Goal: Book appointment/travel/reservation

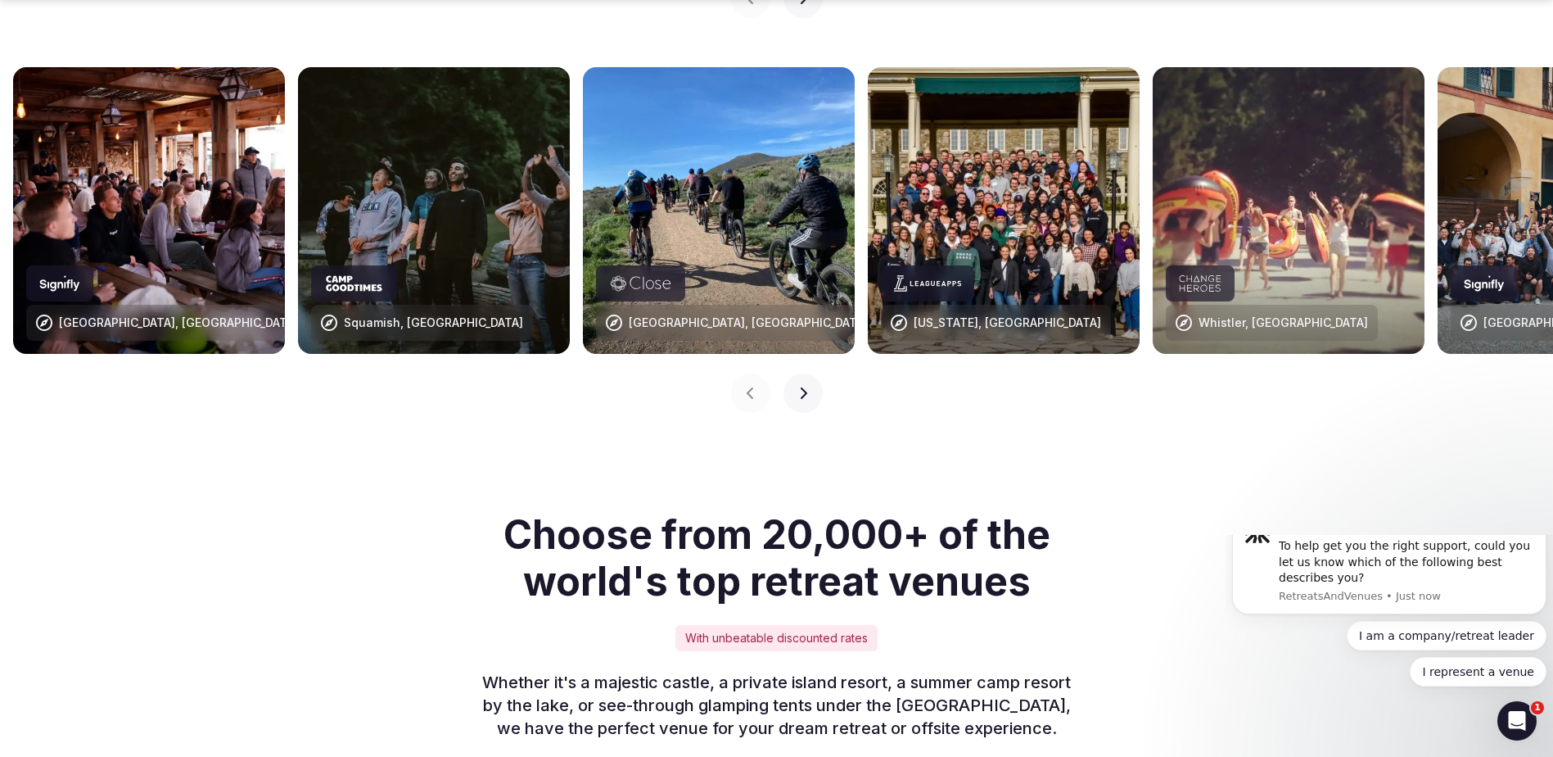
click at [1020, 248] on img at bounding box center [1004, 210] width 272 height 287
click at [960, 265] on div at bounding box center [927, 283] width 93 height 36
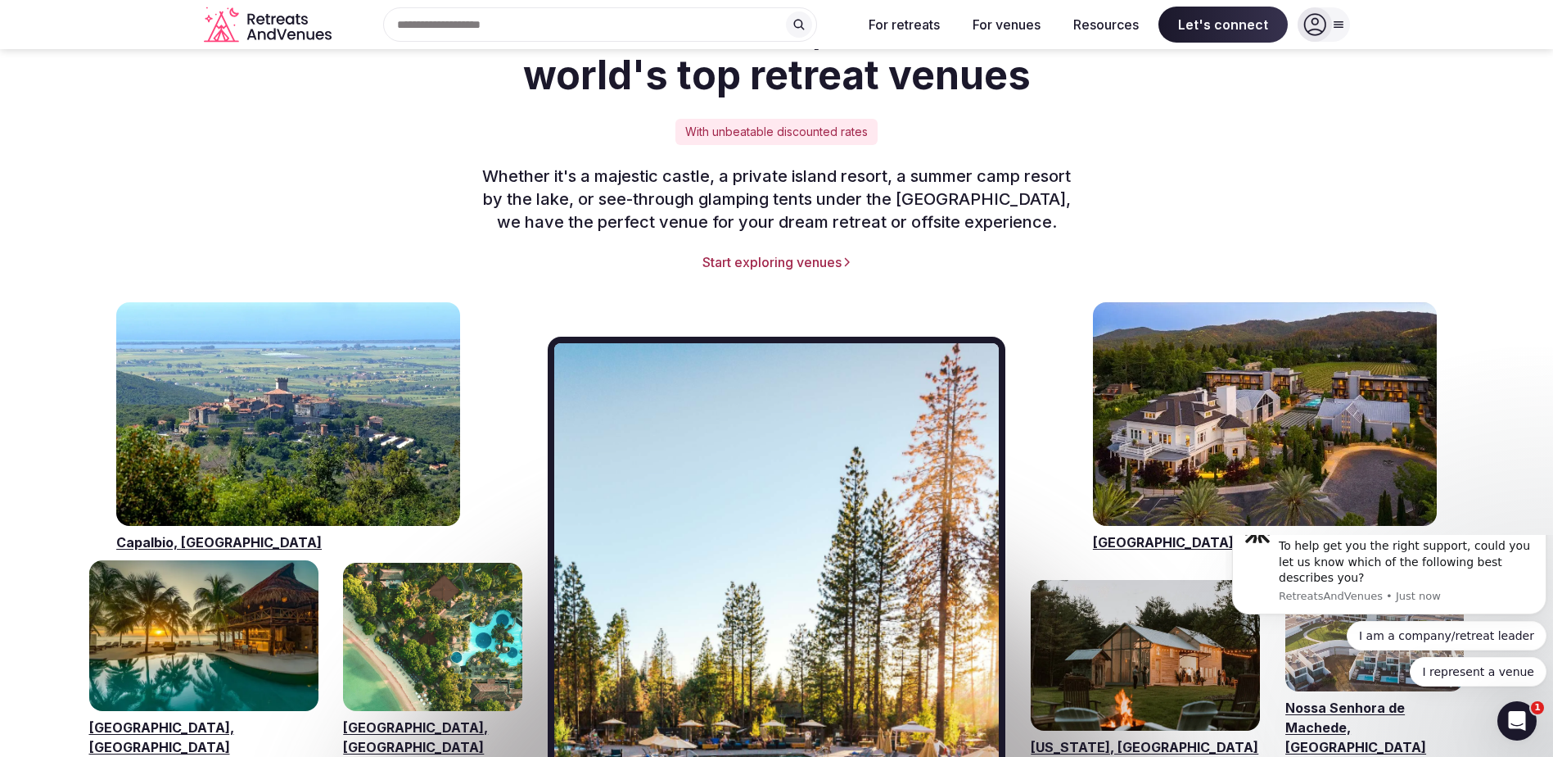
scroll to position [1801, 0]
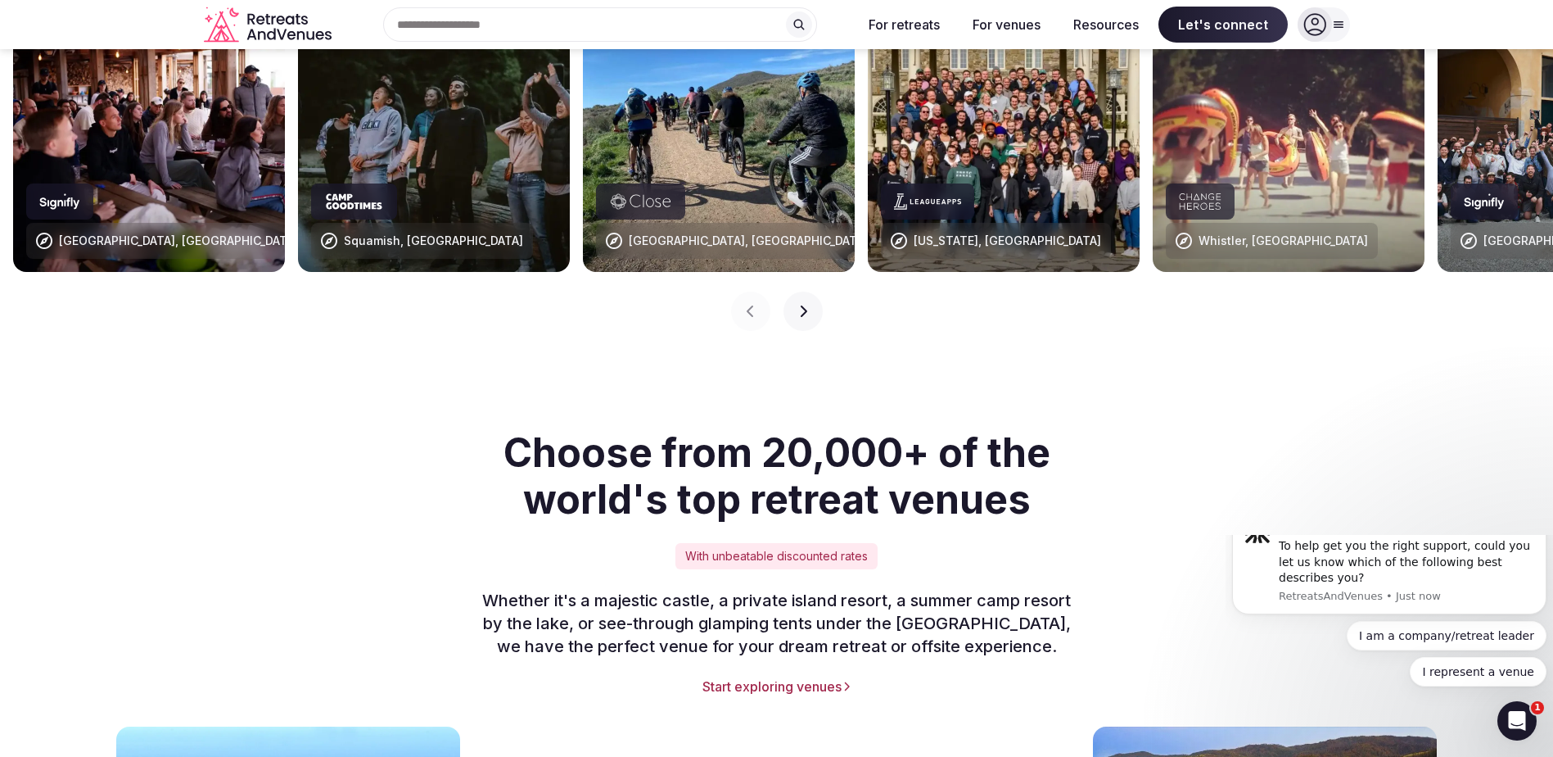
click at [770, 677] on link "Start exploring venues" at bounding box center [777, 686] width 1146 height 18
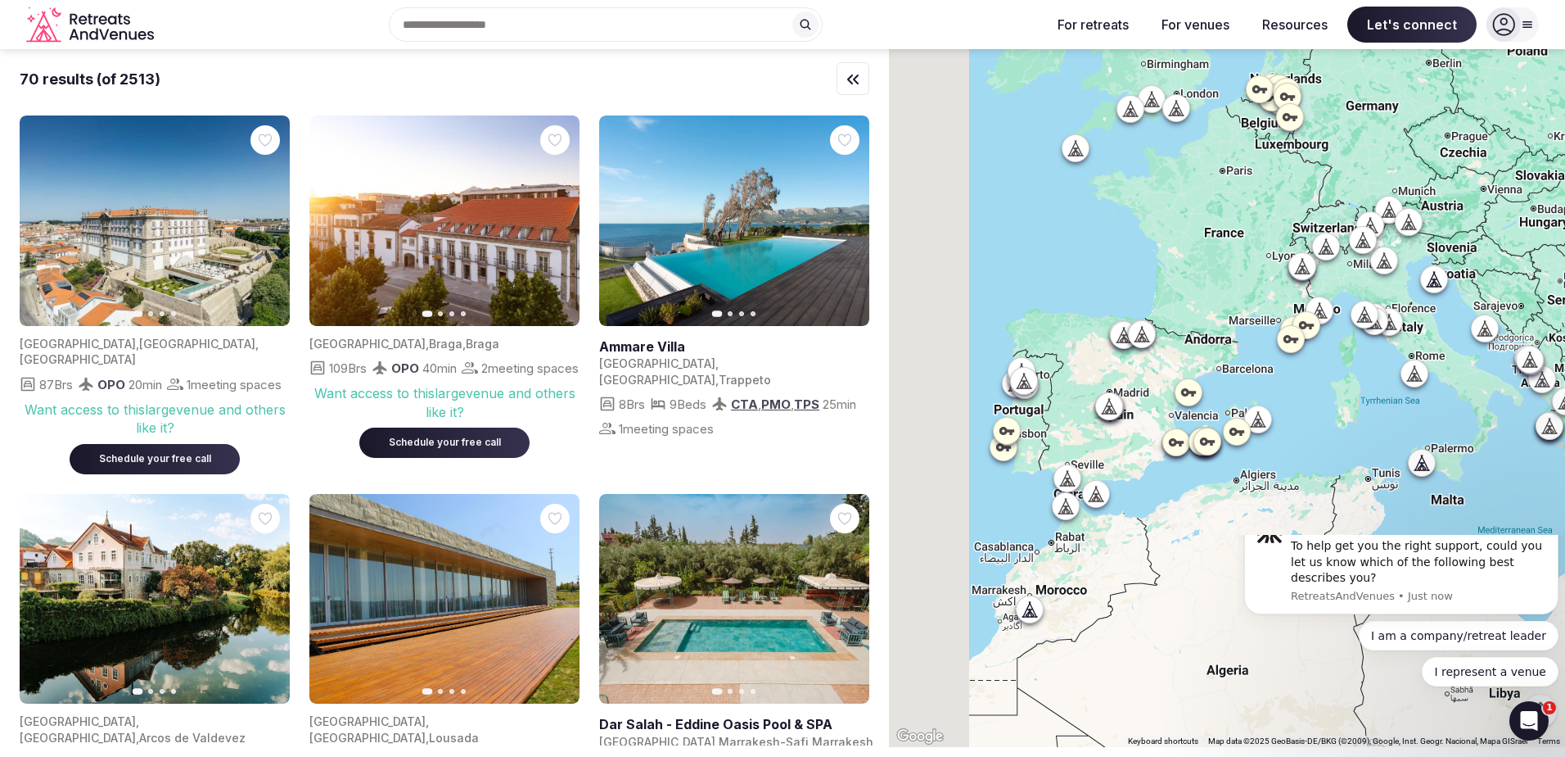
drag, startPoint x: 1238, startPoint y: 403, endPoint x: 1408, endPoint y: 410, distance: 170.5
click at [1414, 411] on div at bounding box center [1227, 398] width 676 height 698
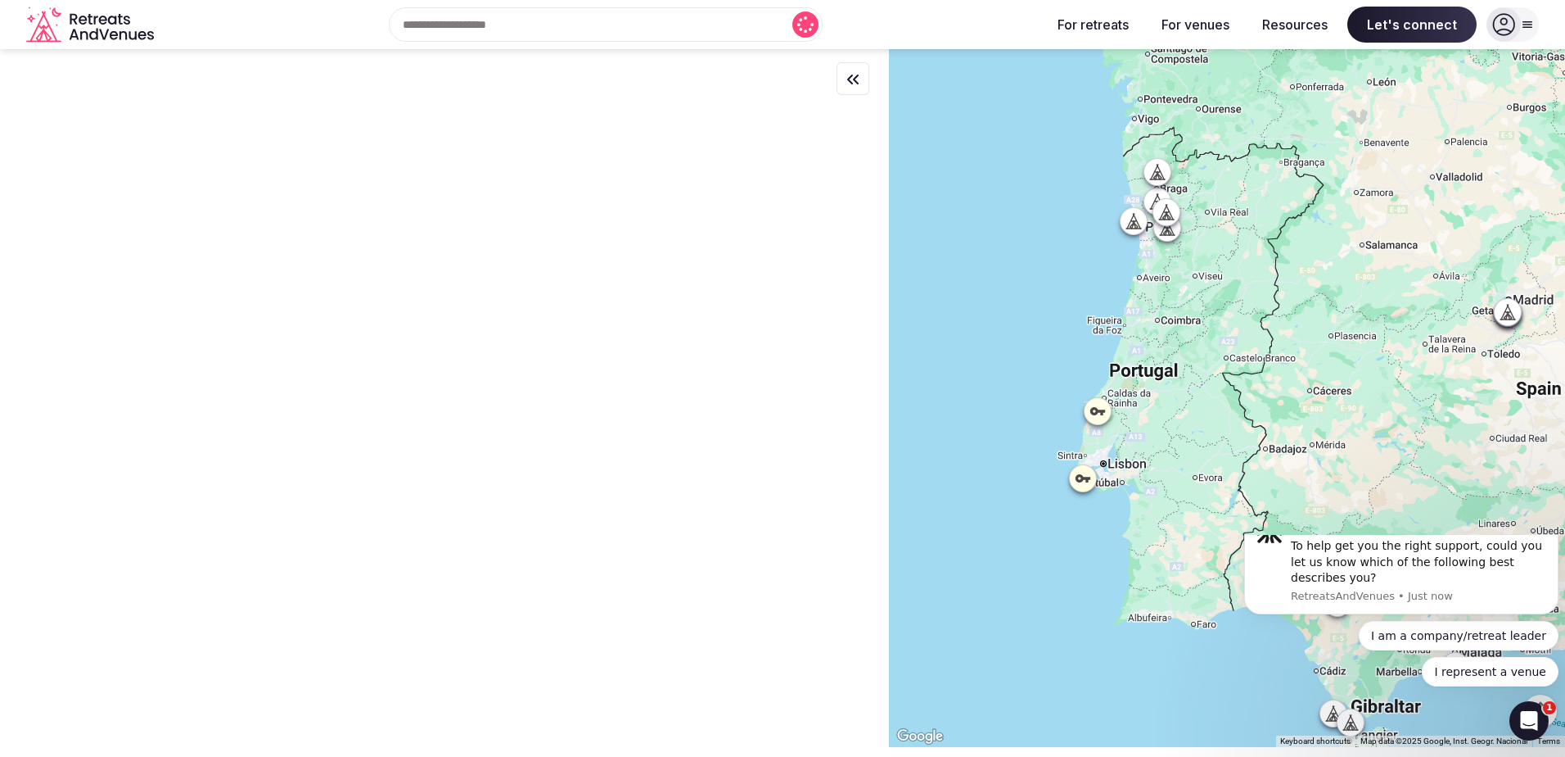
drag, startPoint x: 1166, startPoint y: 539, endPoint x: 1172, endPoint y: 460, distance: 78.9
click at [1172, 460] on div at bounding box center [1227, 398] width 676 height 698
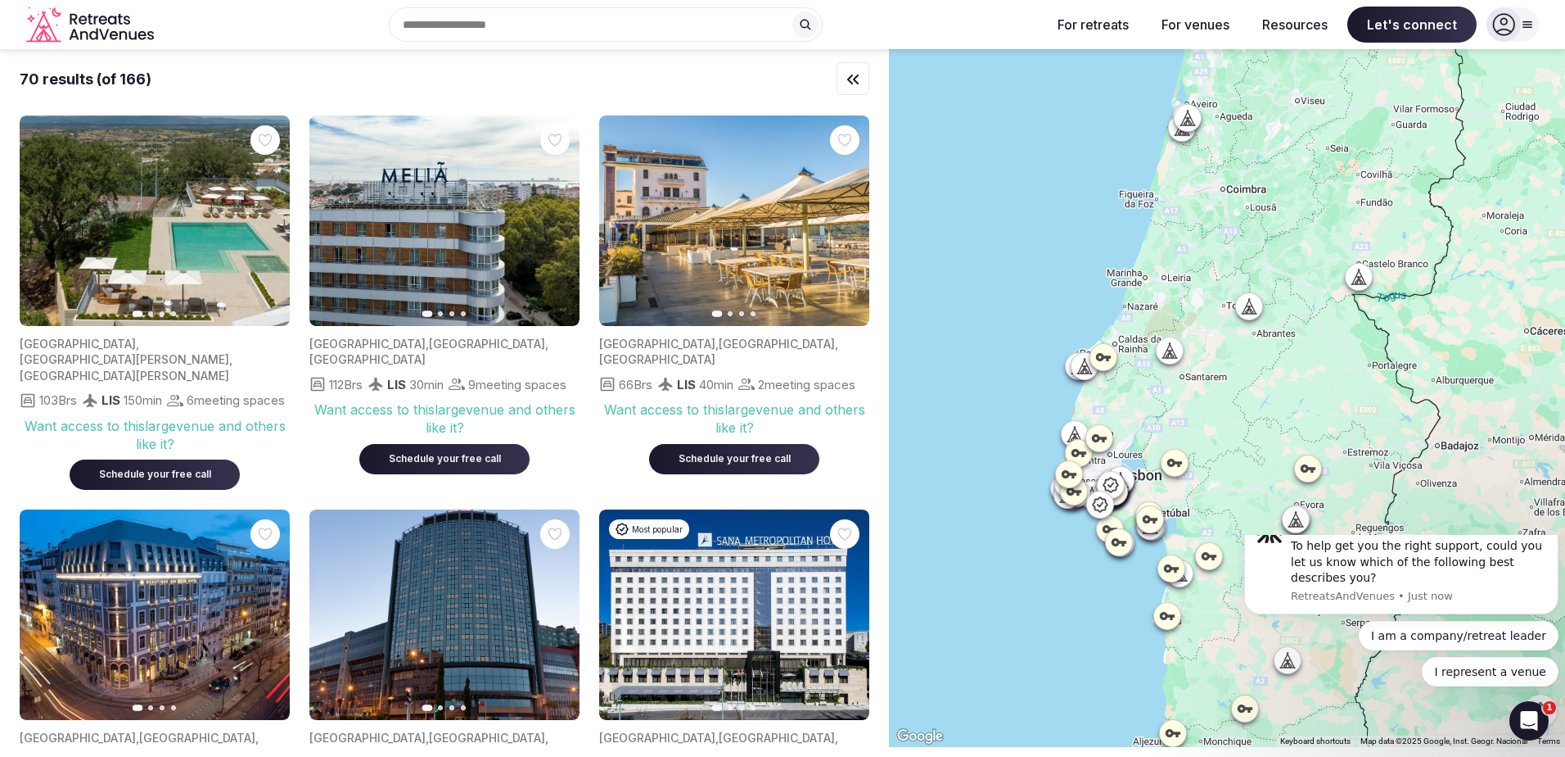
click at [1082, 282] on div at bounding box center [1227, 398] width 676 height 698
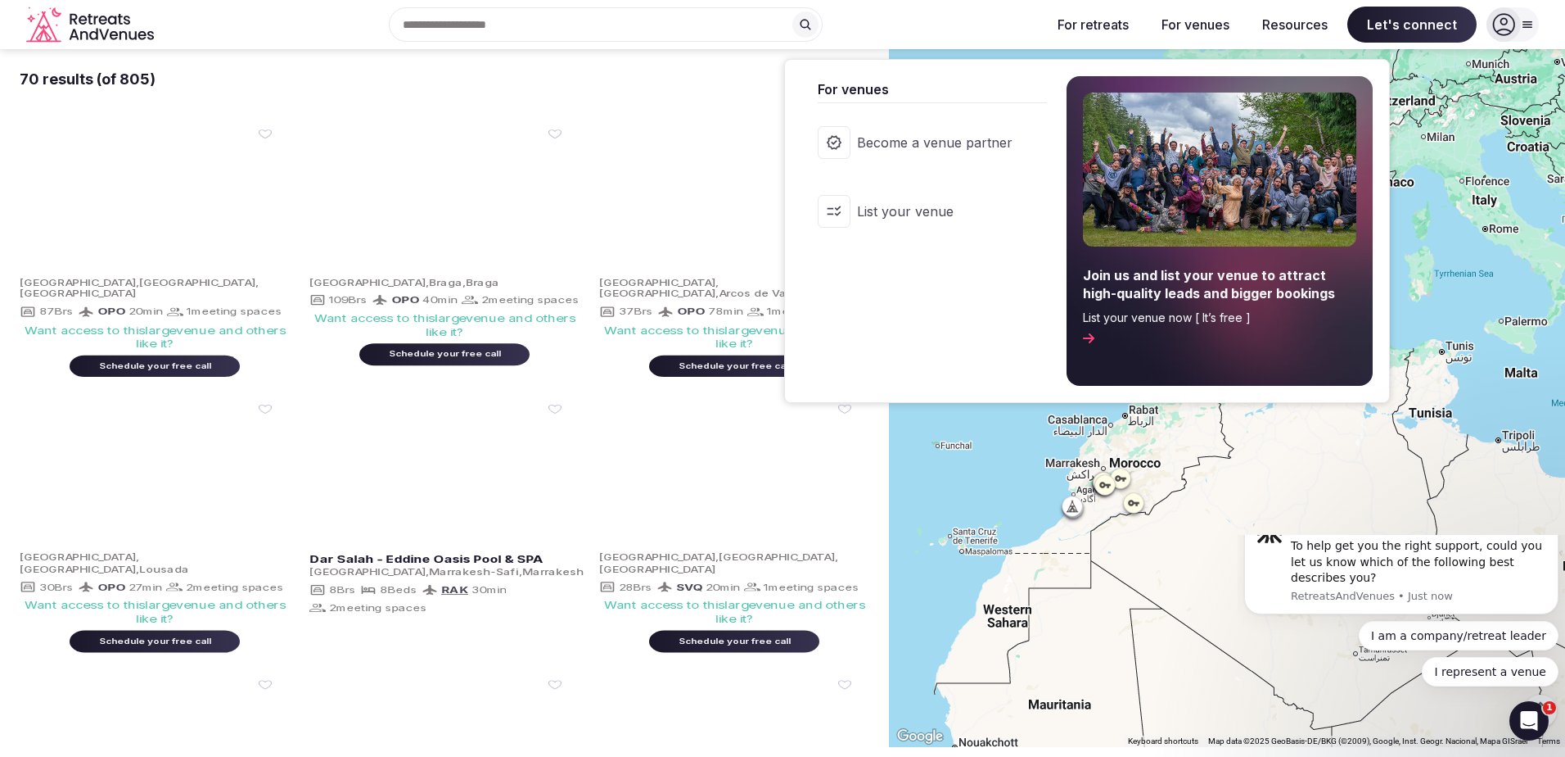
click at [1206, 21] on button "For venues" at bounding box center [1196, 25] width 94 height 36
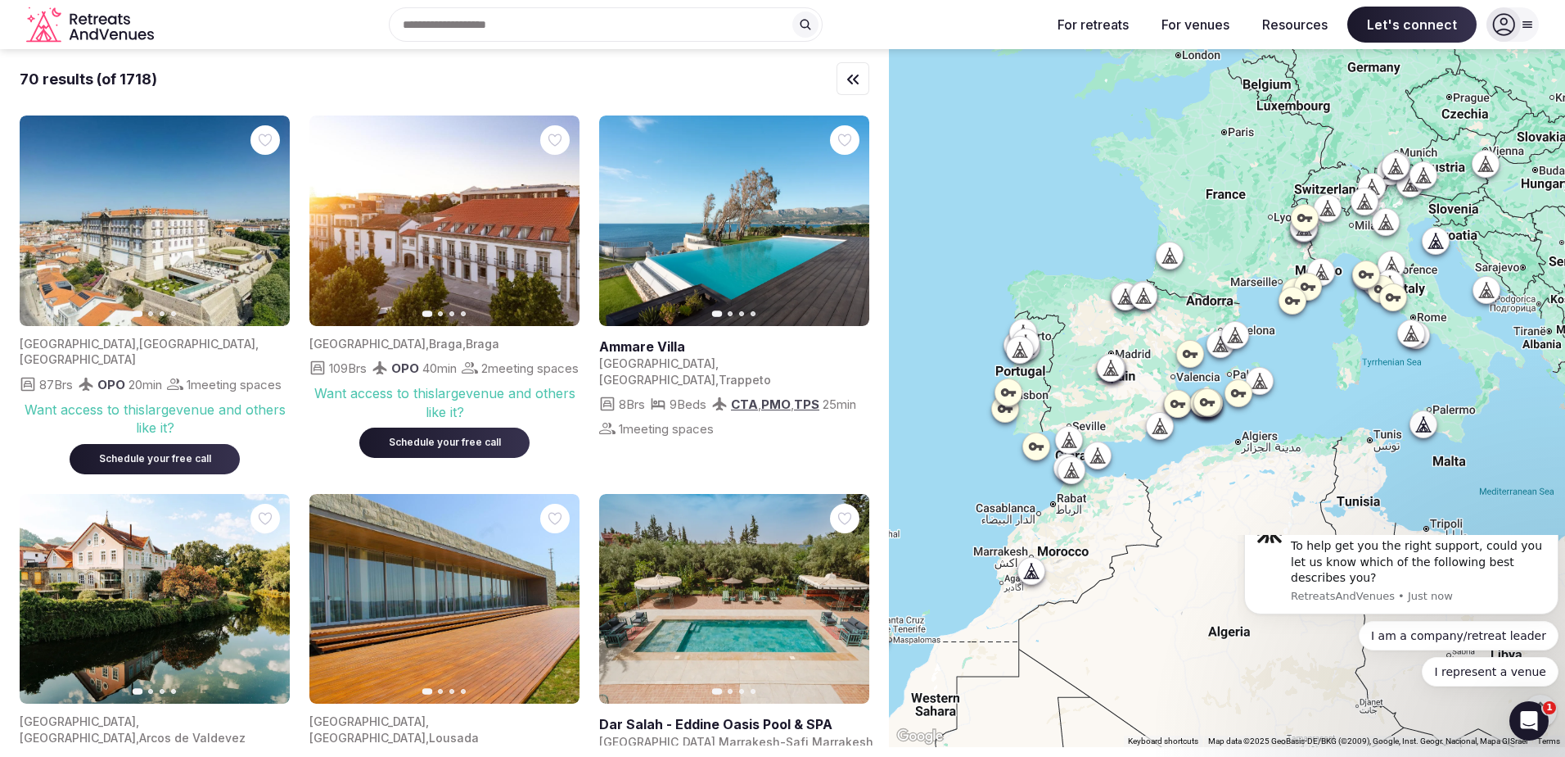
drag, startPoint x: 1240, startPoint y: 426, endPoint x: 1165, endPoint y: 519, distance: 119.9
click at [1165, 519] on div at bounding box center [1227, 398] width 676 height 698
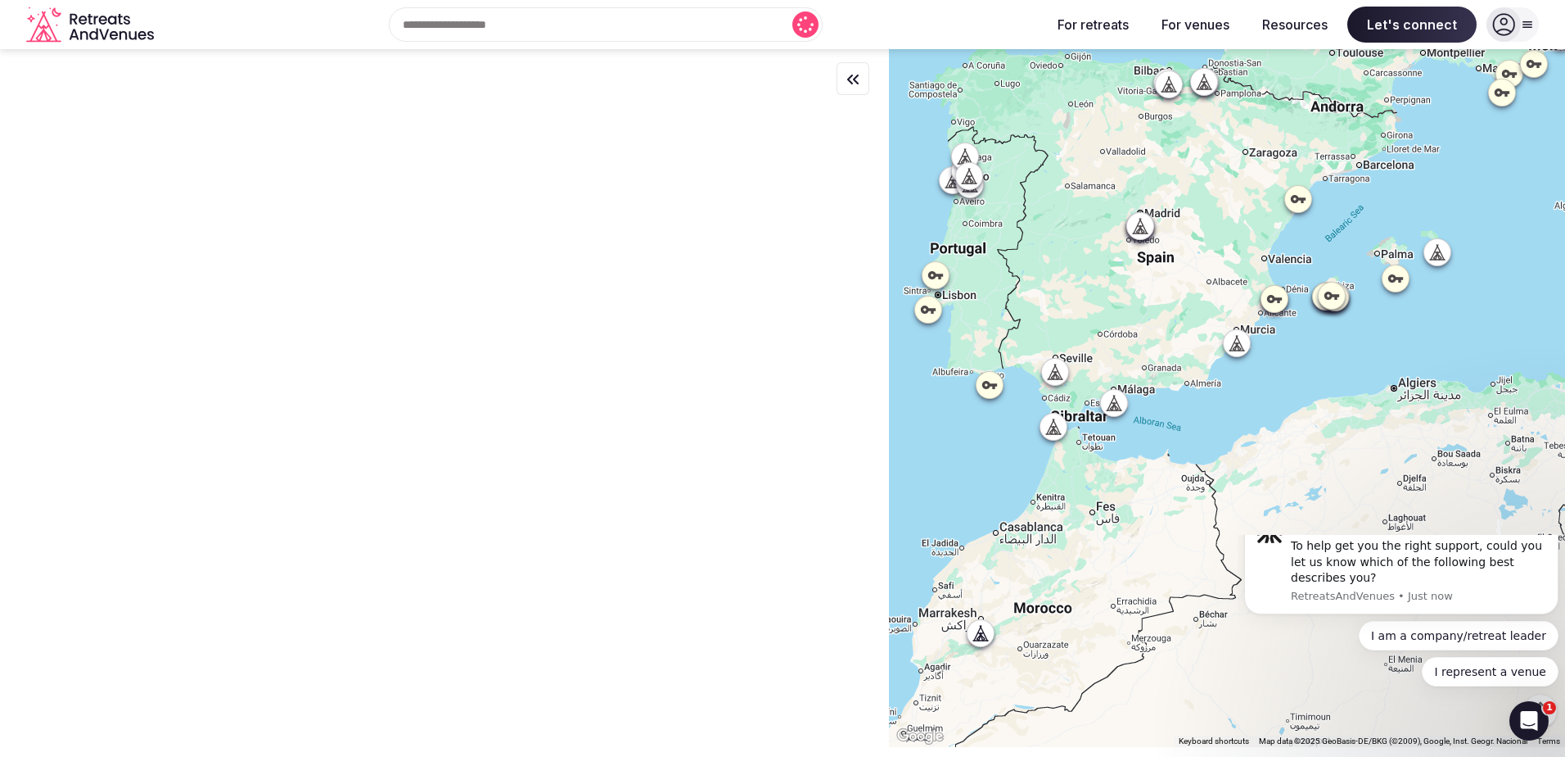
drag, startPoint x: 1075, startPoint y: 524, endPoint x: 1182, endPoint y: 544, distance: 109.2
click at [1182, 544] on div at bounding box center [1227, 398] width 676 height 698
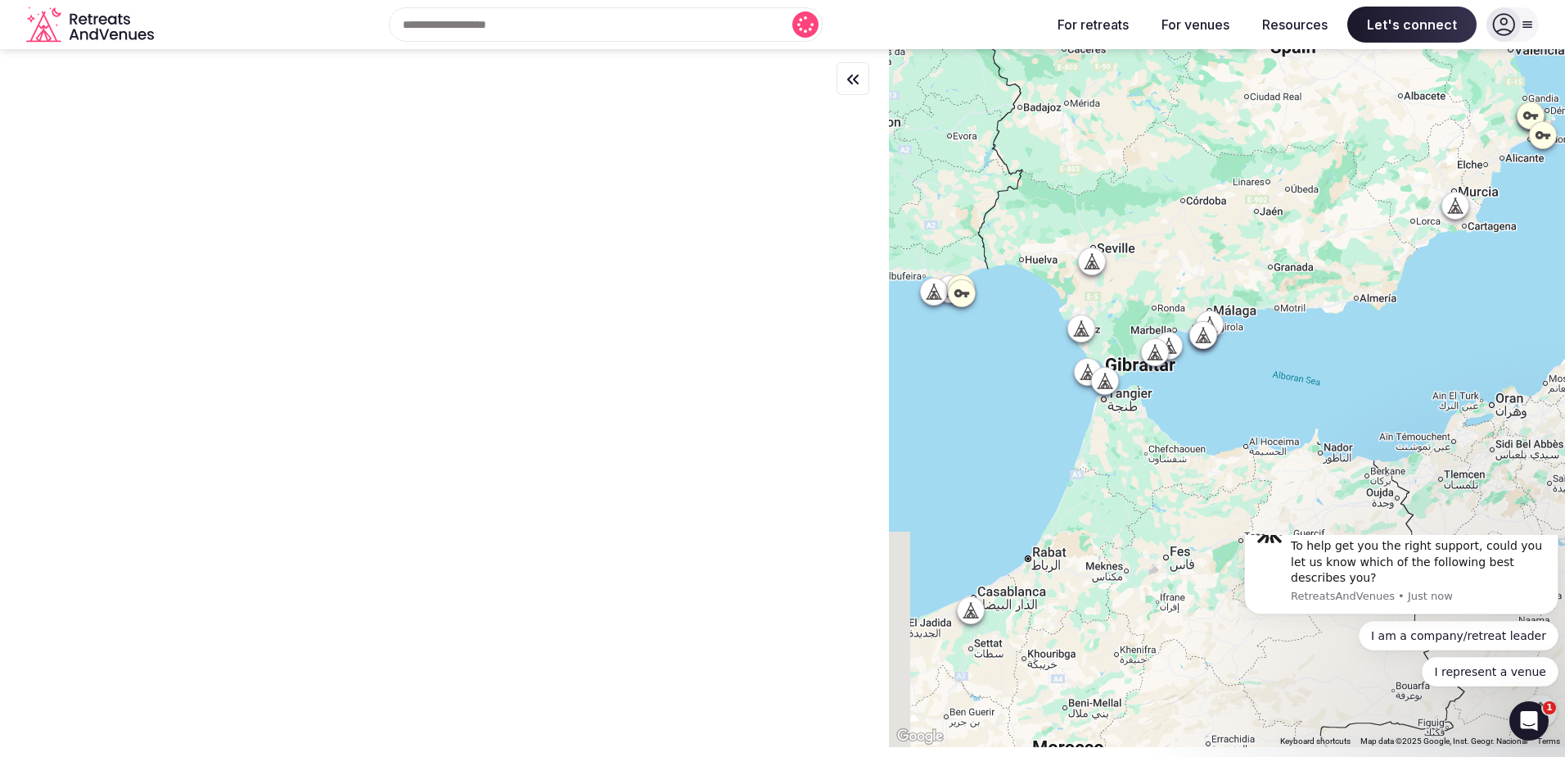
drag, startPoint x: 1213, startPoint y: 495, endPoint x: 1250, endPoint y: 507, distance: 38.6
click at [1250, 507] on div at bounding box center [1227, 398] width 676 height 698
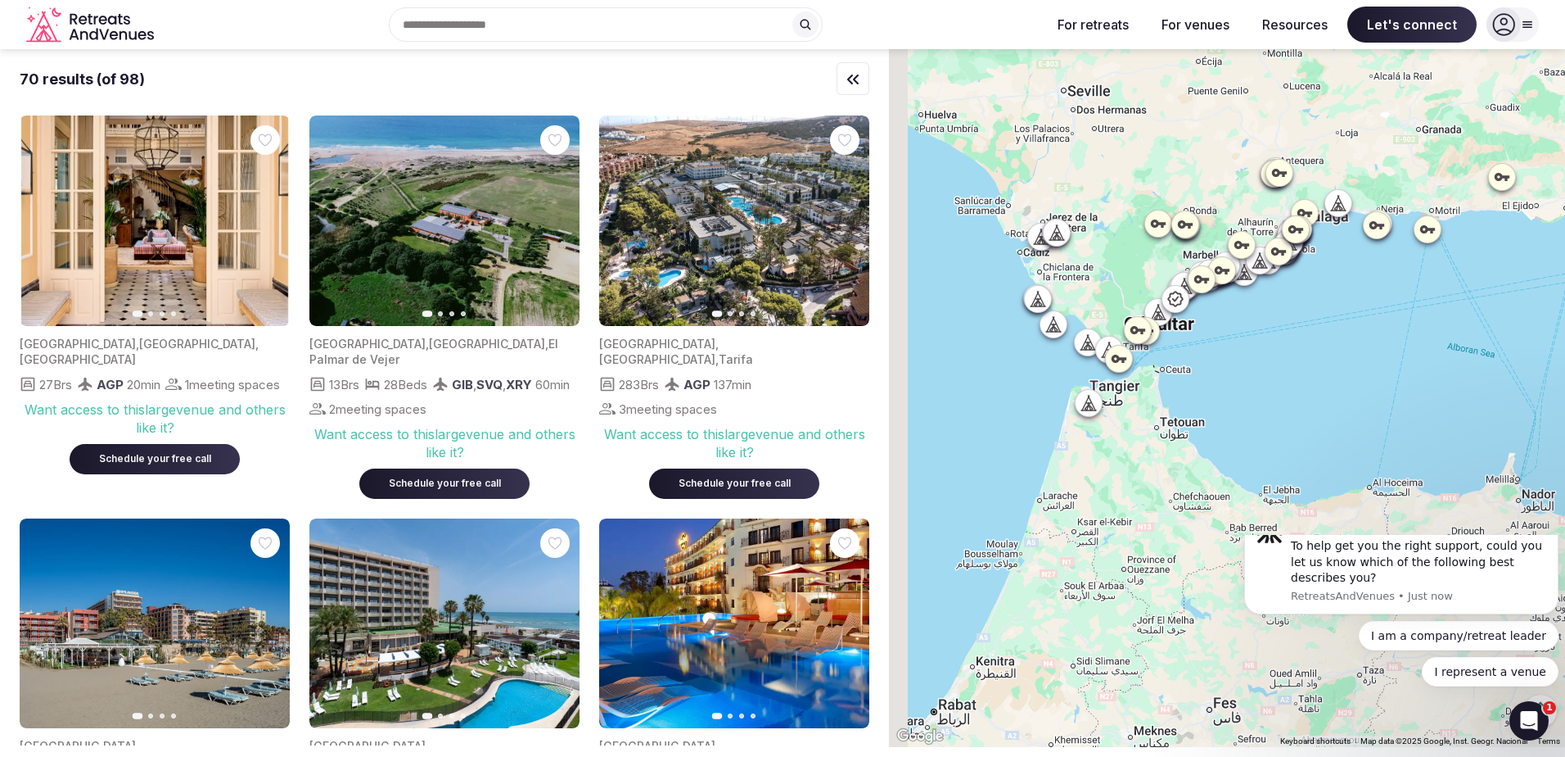
drag, startPoint x: 1154, startPoint y: 339, endPoint x: 1276, endPoint y: 440, distance: 158.1
click at [1276, 440] on div at bounding box center [1227, 398] width 676 height 698
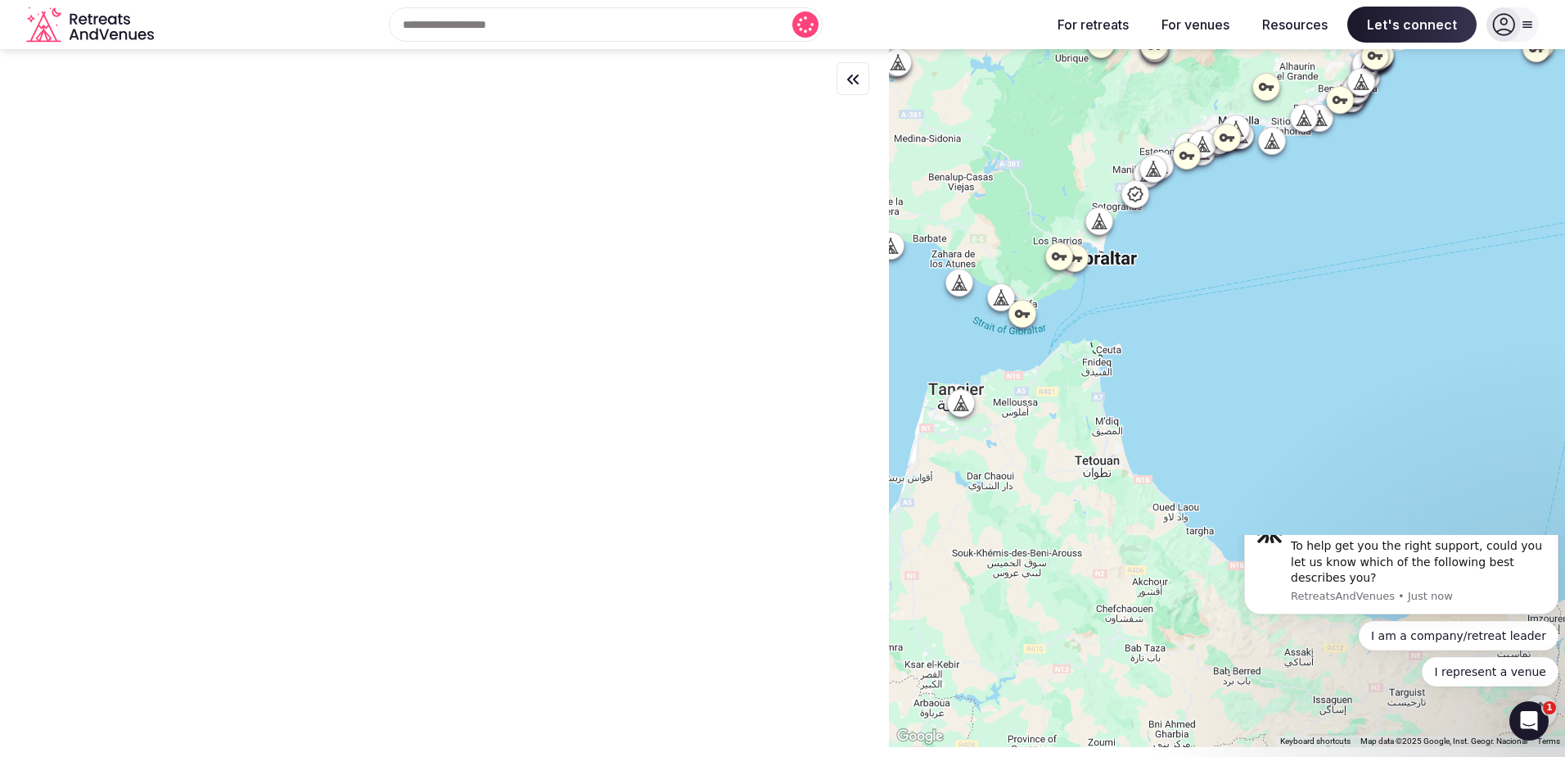
drag, startPoint x: 1186, startPoint y: 376, endPoint x: 1279, endPoint y: 400, distance: 95.7
click at [1279, 400] on div at bounding box center [1227, 398] width 676 height 698
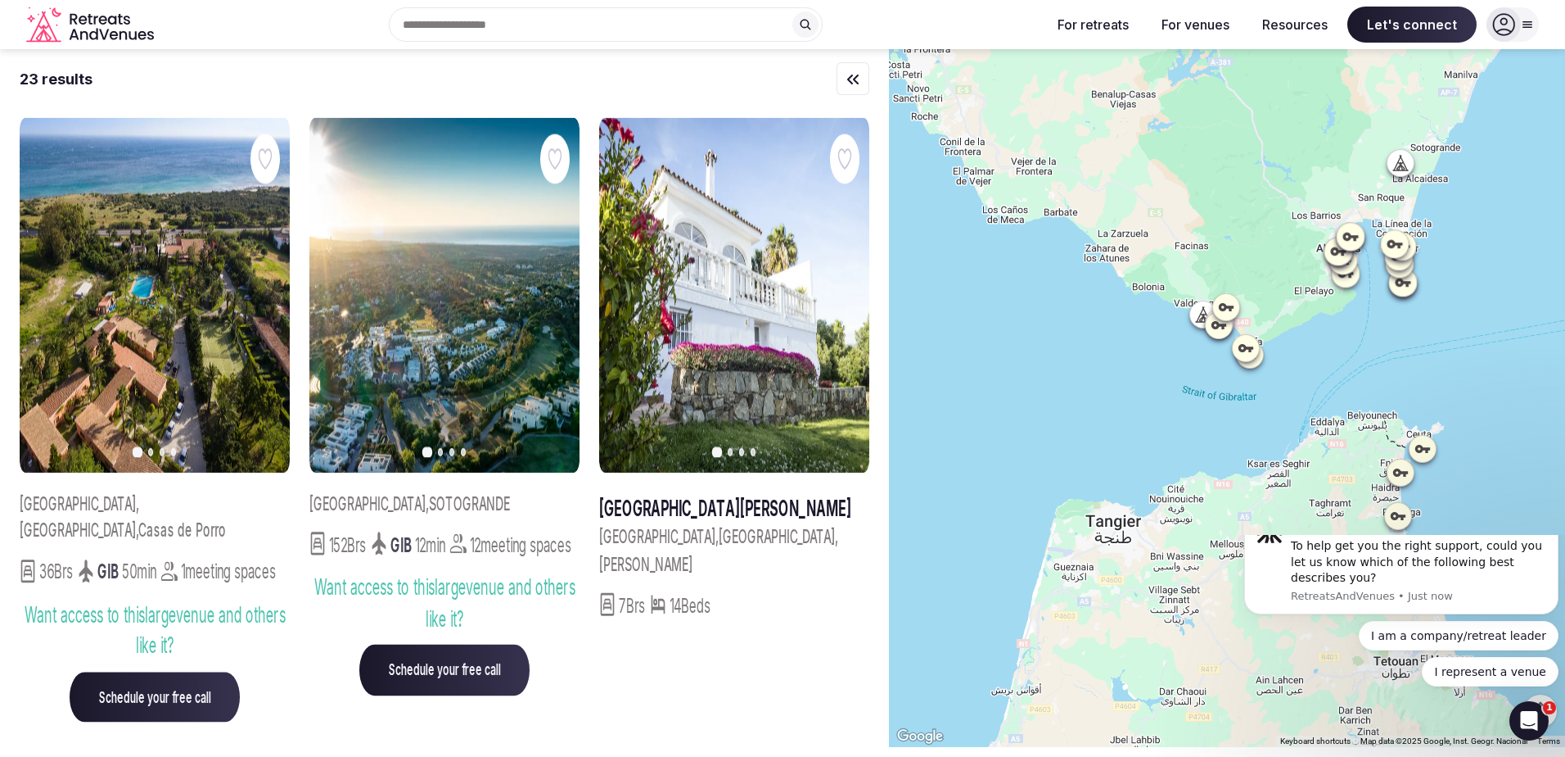
drag, startPoint x: 1165, startPoint y: 348, endPoint x: 1482, endPoint y: 440, distance: 329.9
click at [1482, 440] on div at bounding box center [1227, 398] width 676 height 698
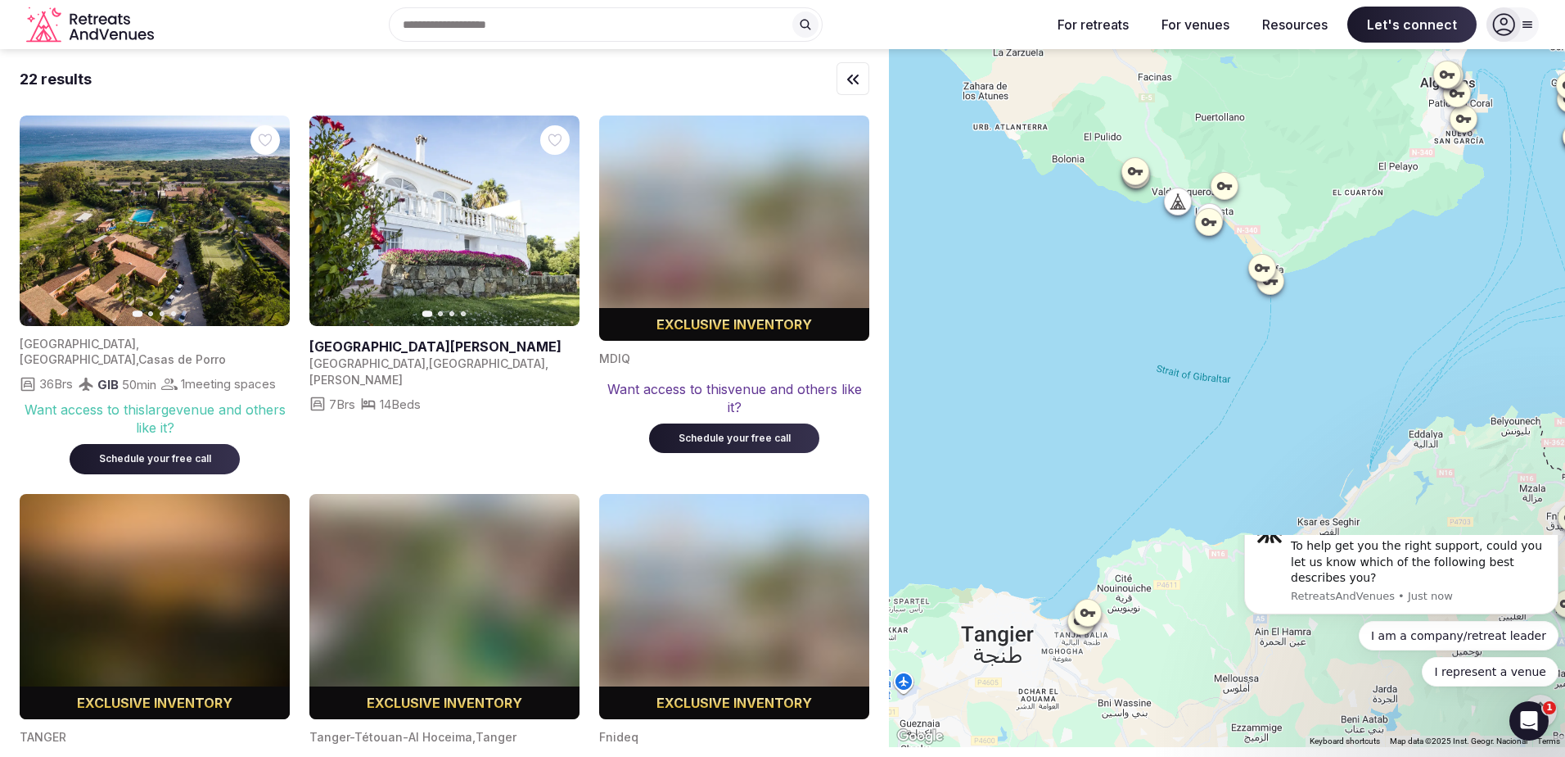
drag, startPoint x: 1118, startPoint y: 376, endPoint x: 1289, endPoint y: 378, distance: 171.1
click at [1289, 378] on div at bounding box center [1227, 398] width 676 height 698
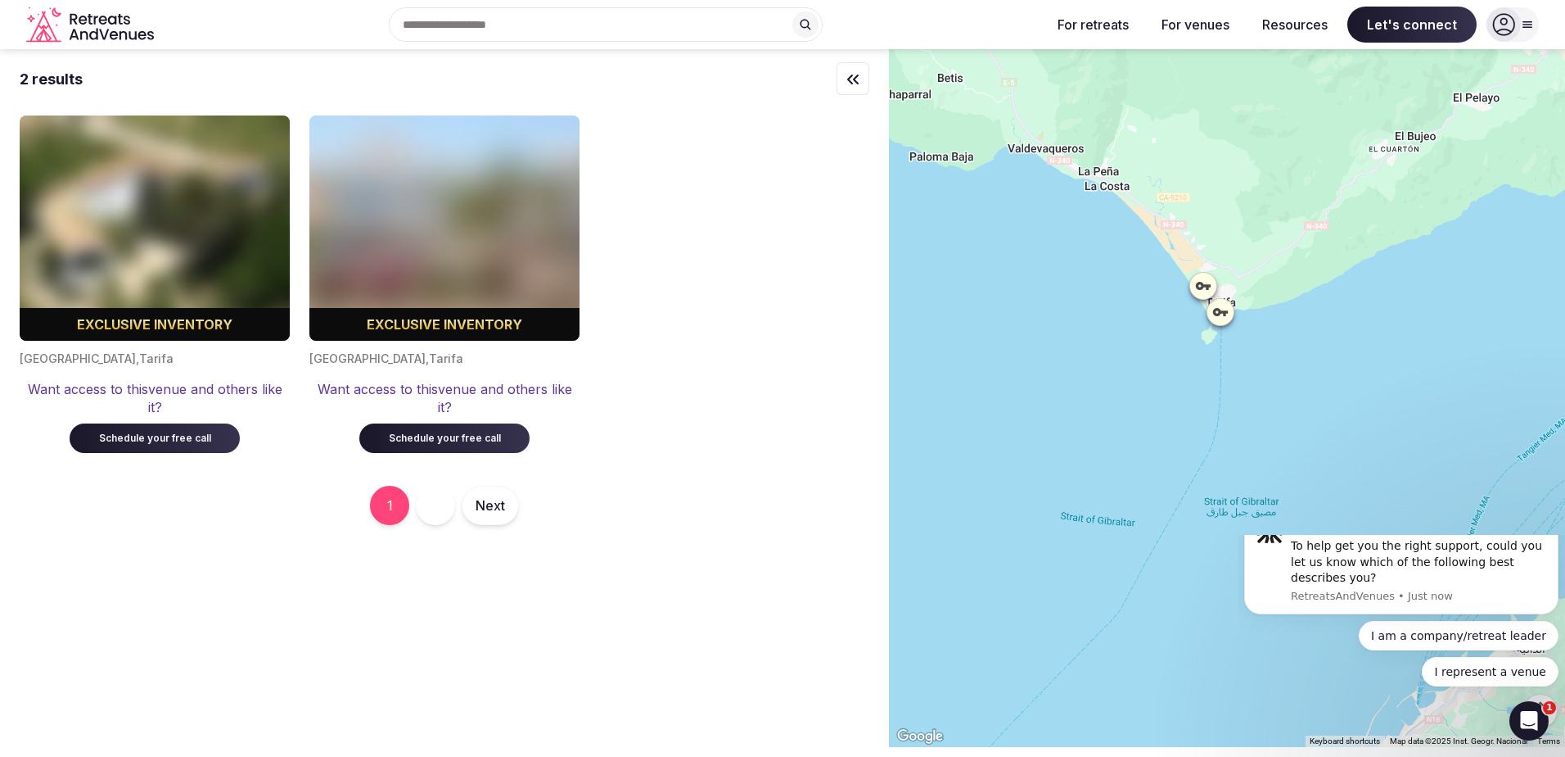
drag, startPoint x: 1241, startPoint y: 276, endPoint x: 1205, endPoint y: 401, distance: 130.3
click at [1205, 401] on div at bounding box center [1227, 398] width 676 height 698
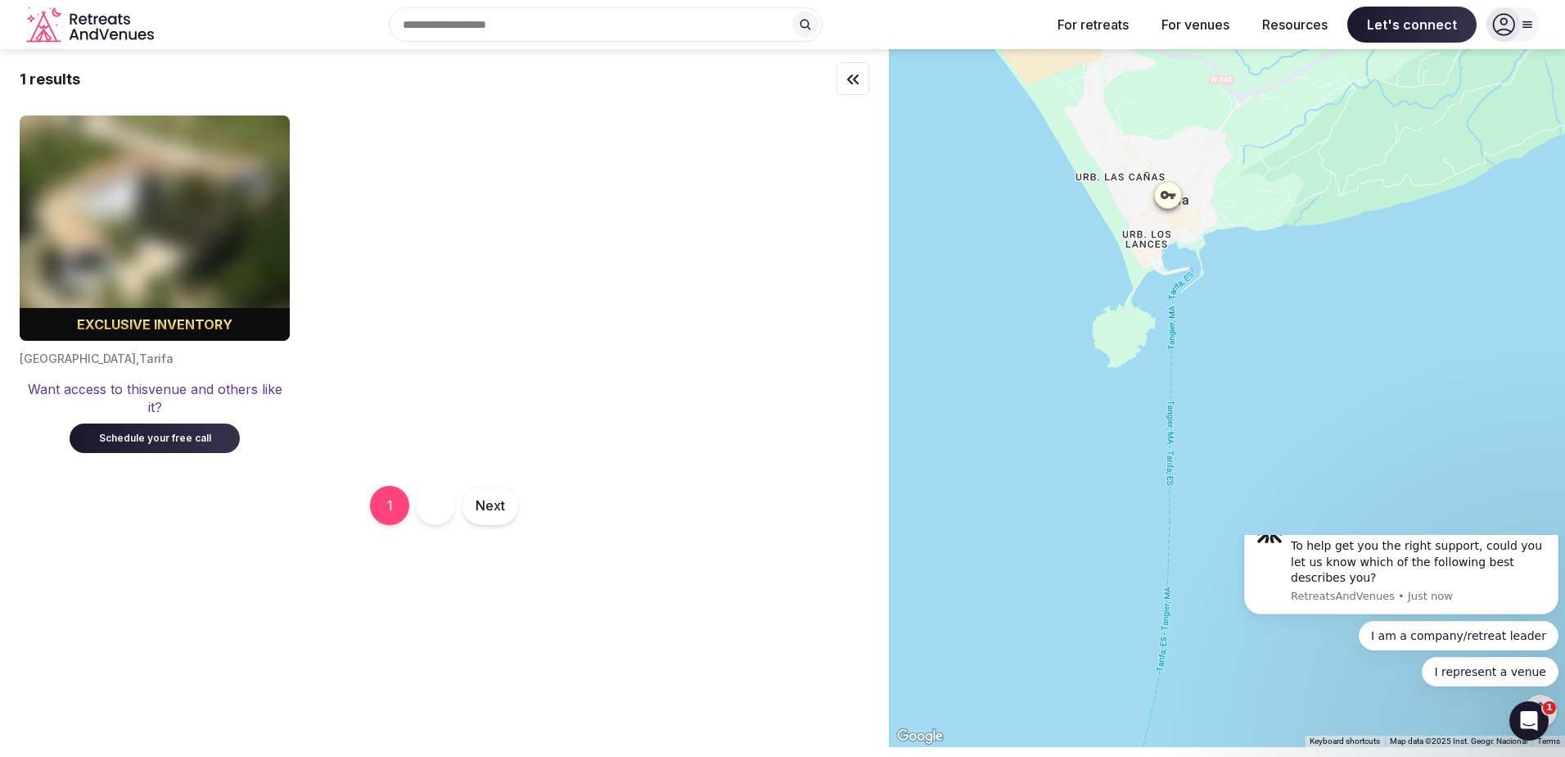
drag, startPoint x: 1229, startPoint y: 293, endPoint x: 1236, endPoint y: 362, distance: 69.2
click at [1235, 362] on div at bounding box center [1227, 398] width 676 height 698
